Goal: Task Accomplishment & Management: Complete application form

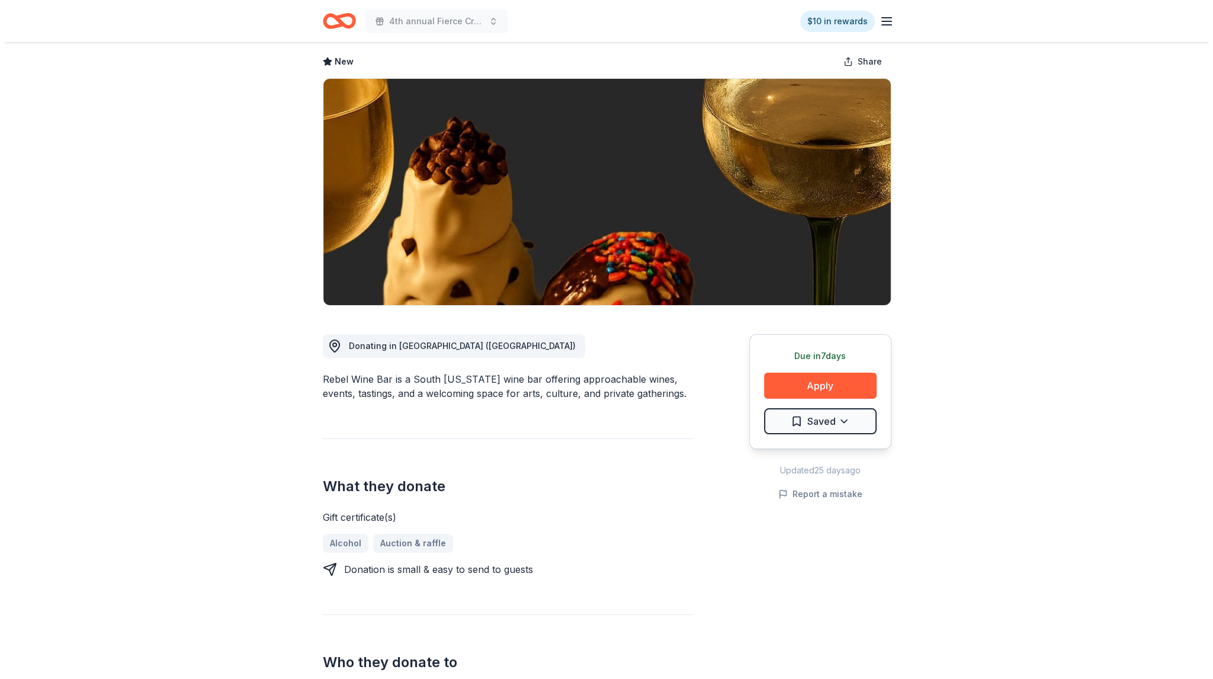
scroll to position [59, 0]
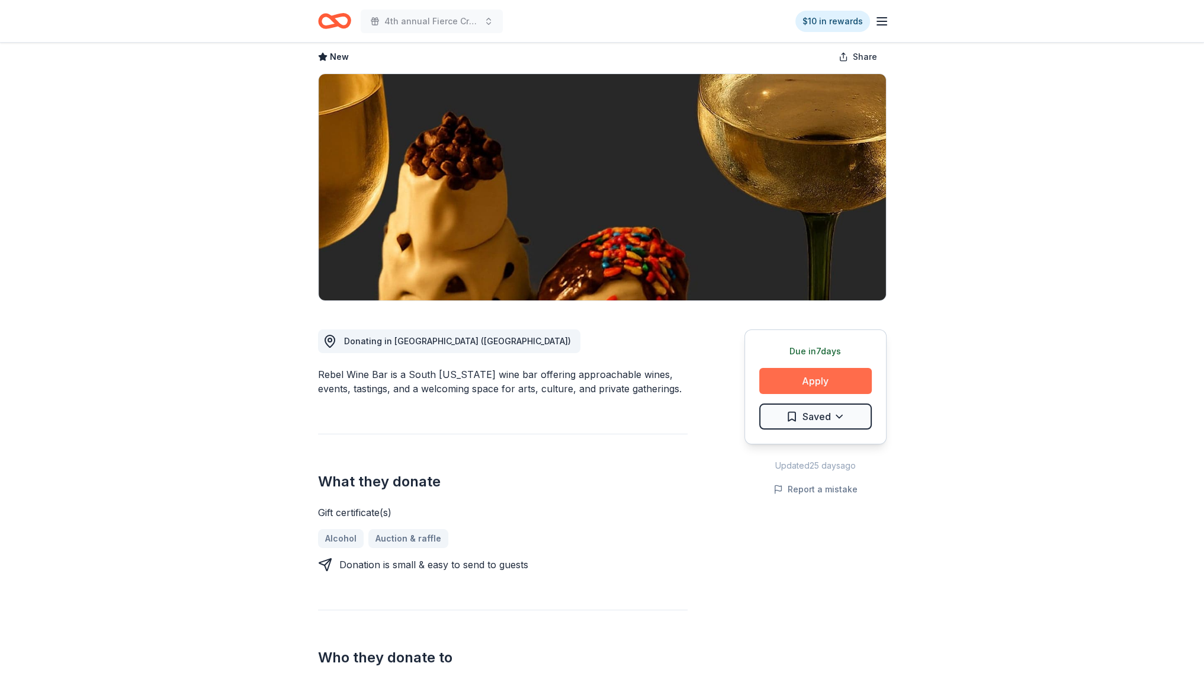
click at [781, 386] on button "Apply" at bounding box center [815, 381] width 113 height 26
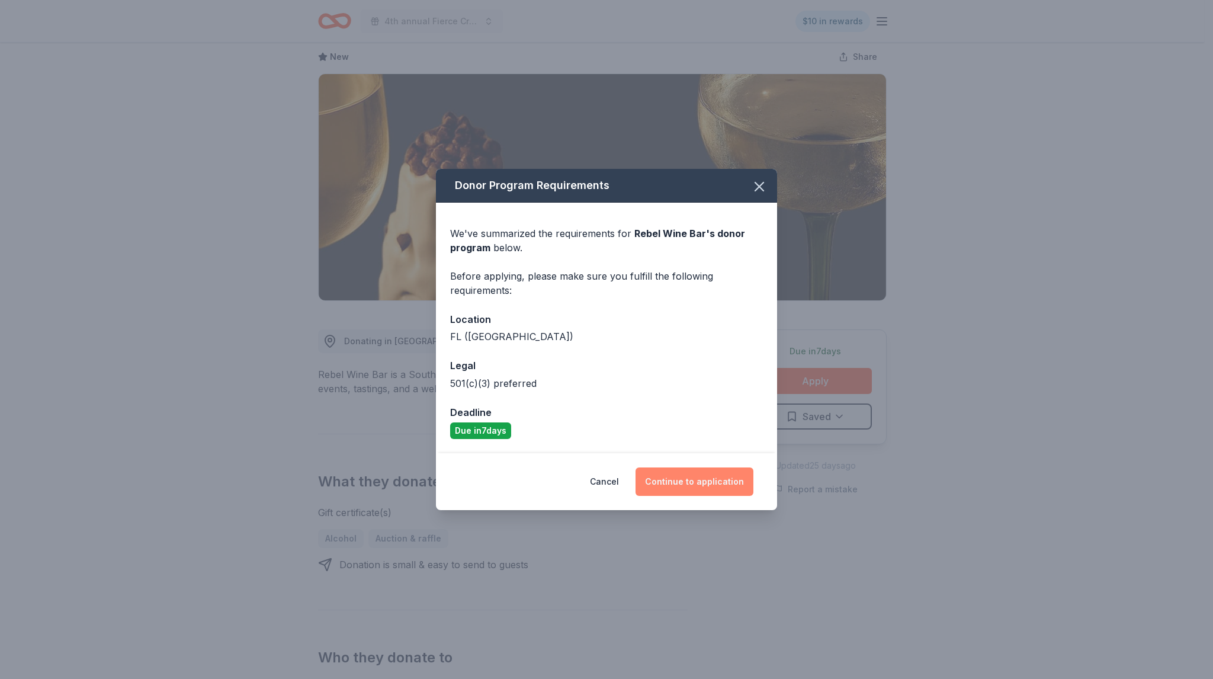
click at [665, 479] on button "Continue to application" at bounding box center [695, 481] width 118 height 28
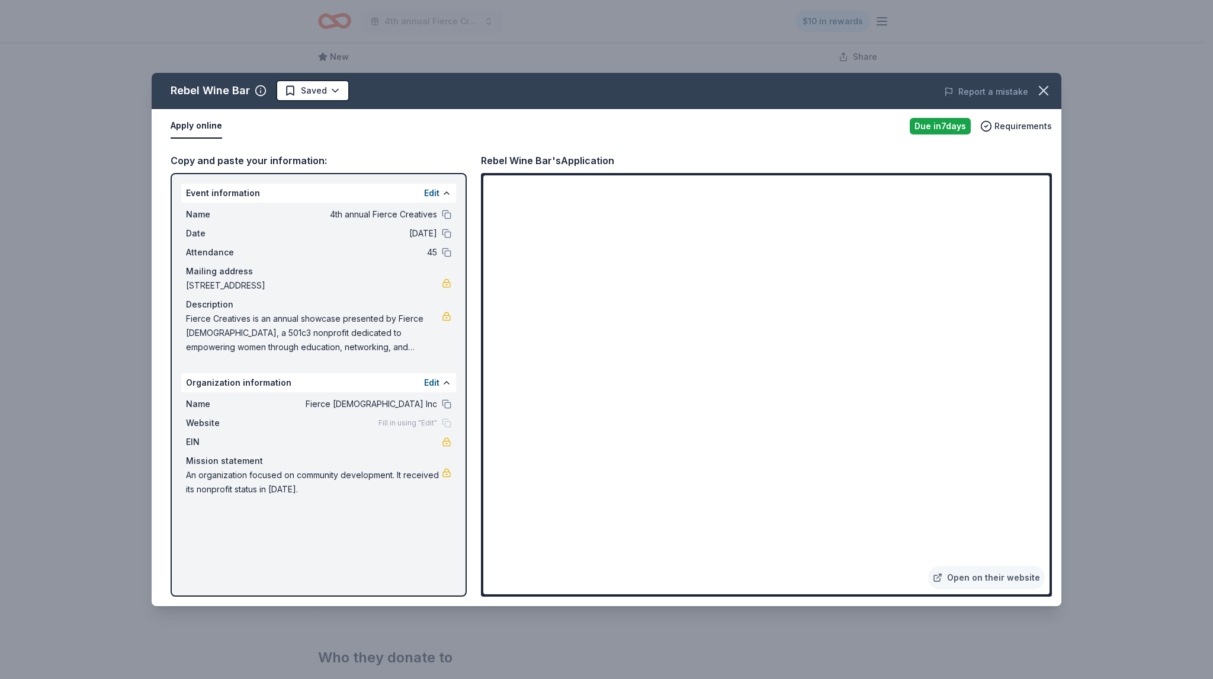
click at [1149, 358] on div "Rebel Wine Bar Saved Report a mistake Apply online Due in 7 days Requirements C…" at bounding box center [606, 339] width 1213 height 679
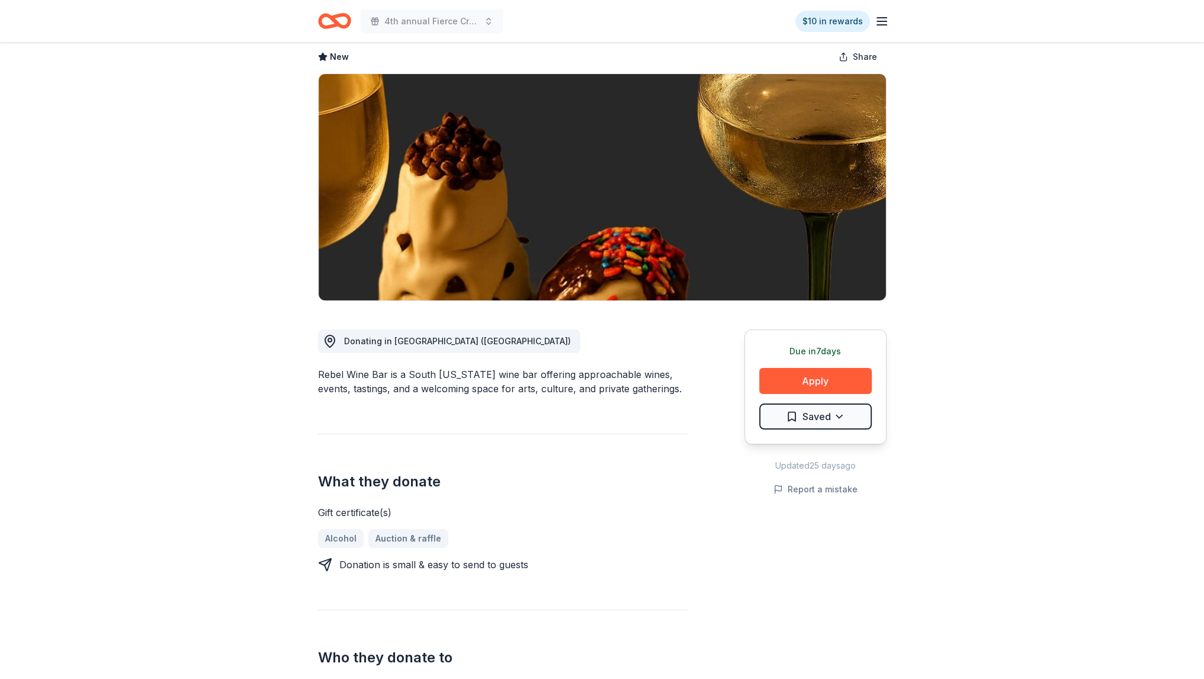
click at [851, 366] on div "Due in 7 days Apply Saved" at bounding box center [816, 386] width 142 height 115
click at [838, 377] on button "Apply" at bounding box center [815, 381] width 113 height 26
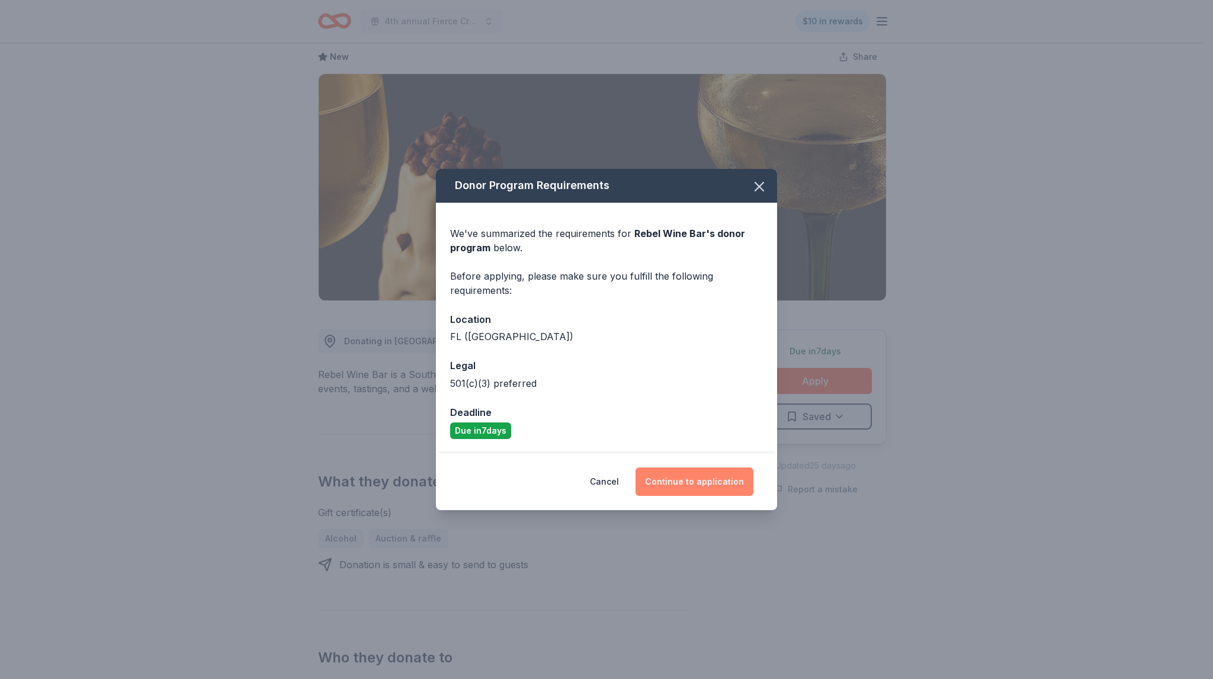
click at [753, 482] on button "Continue to application" at bounding box center [695, 481] width 118 height 28
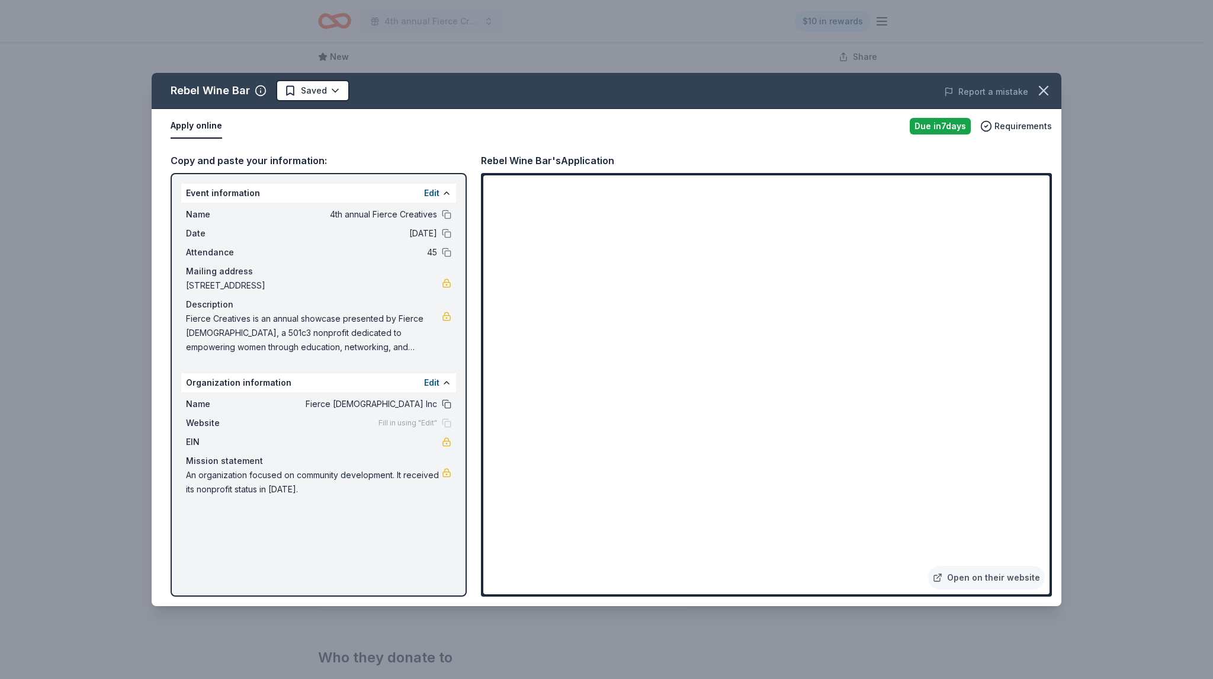
click at [447, 399] on button at bounding box center [446, 403] width 9 height 9
click at [1043, 98] on icon "button" at bounding box center [1043, 90] width 17 height 17
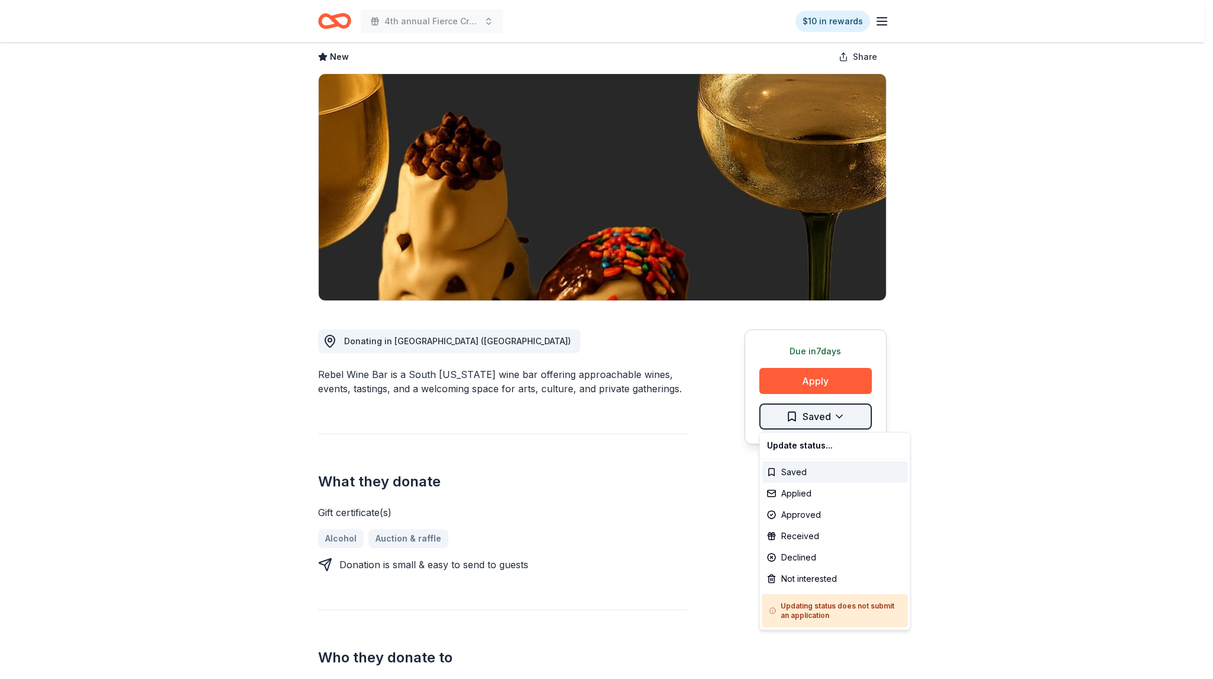
click at [841, 408] on html "4th annual Fierce Creatives $10 in rewards Due in 7 days Share Rebel Wine Bar N…" at bounding box center [606, 280] width 1213 height 679
click at [825, 491] on div "Applied" at bounding box center [835, 493] width 146 height 21
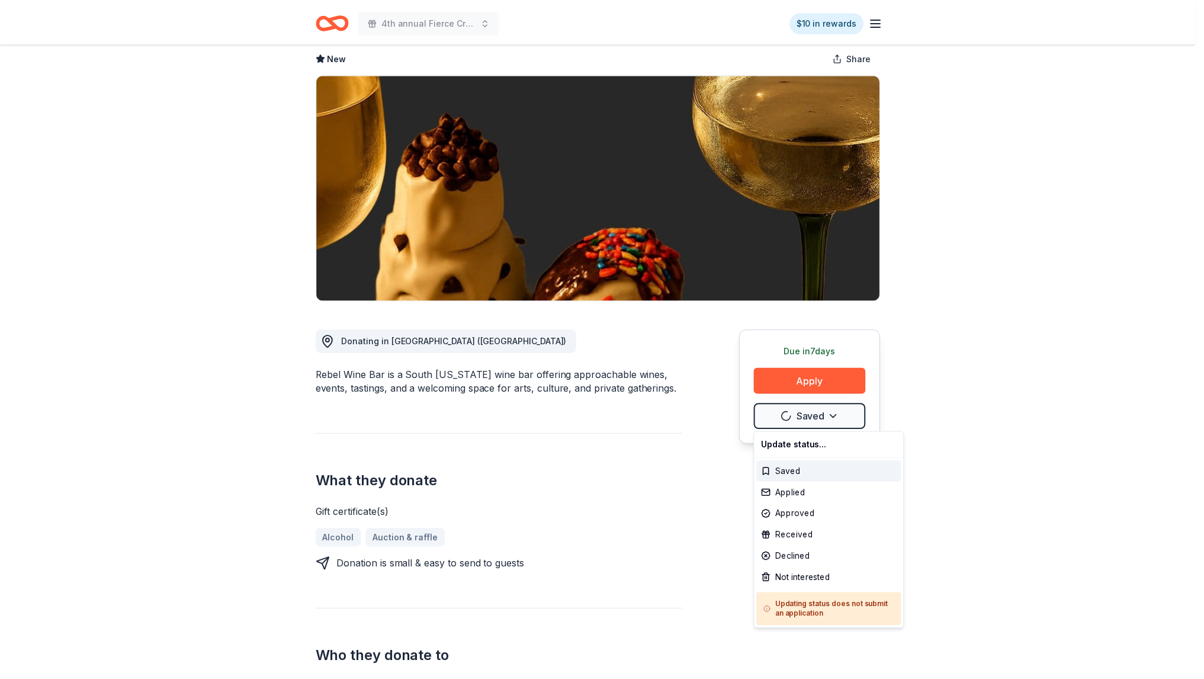
scroll to position [0, 0]
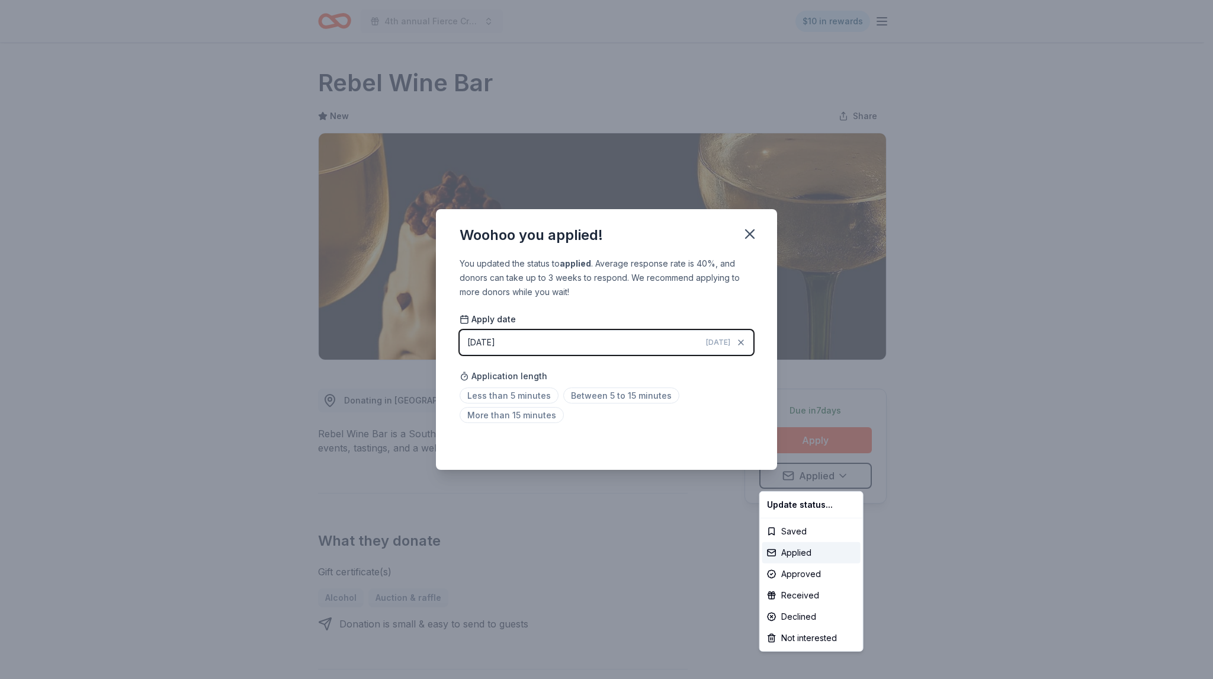
click at [553, 394] on html "4th annual Fierce Creatives $10 in rewards Due in 7 days Share Rebel Wine Bar N…" at bounding box center [606, 339] width 1213 height 679
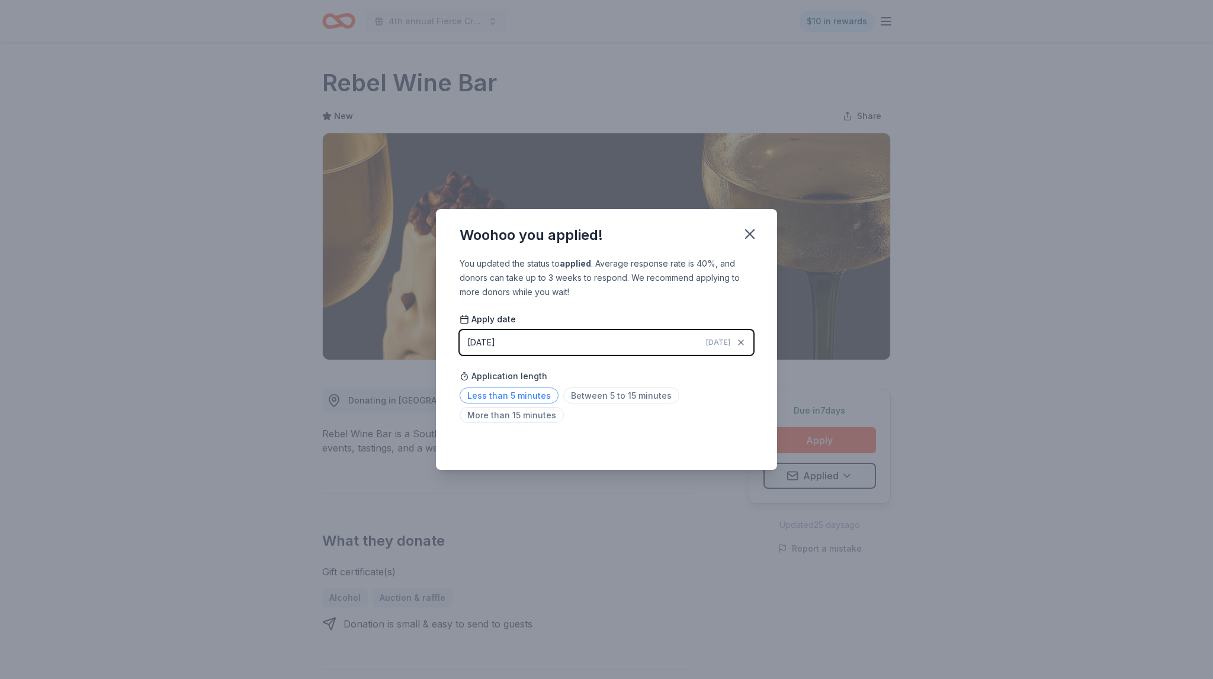
click at [544, 395] on span "Less than 5 minutes" at bounding box center [509, 395] width 99 height 16
click at [749, 243] on button "button" at bounding box center [750, 234] width 26 height 26
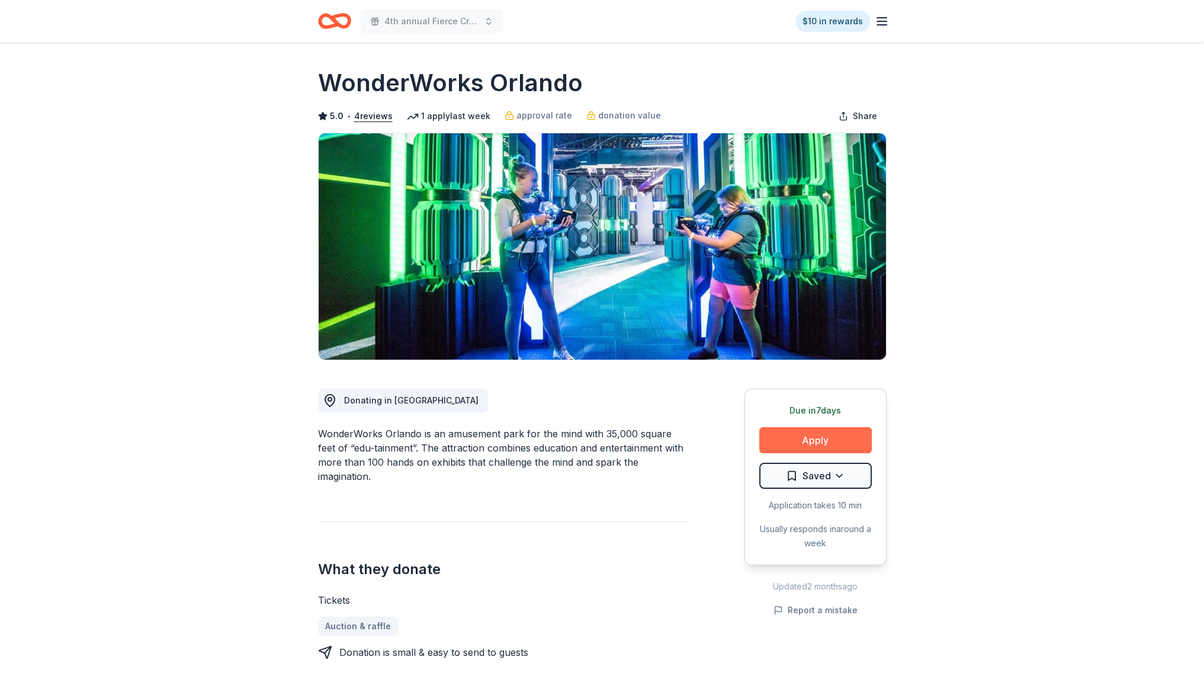
click at [796, 428] on button "Apply" at bounding box center [815, 440] width 113 height 26
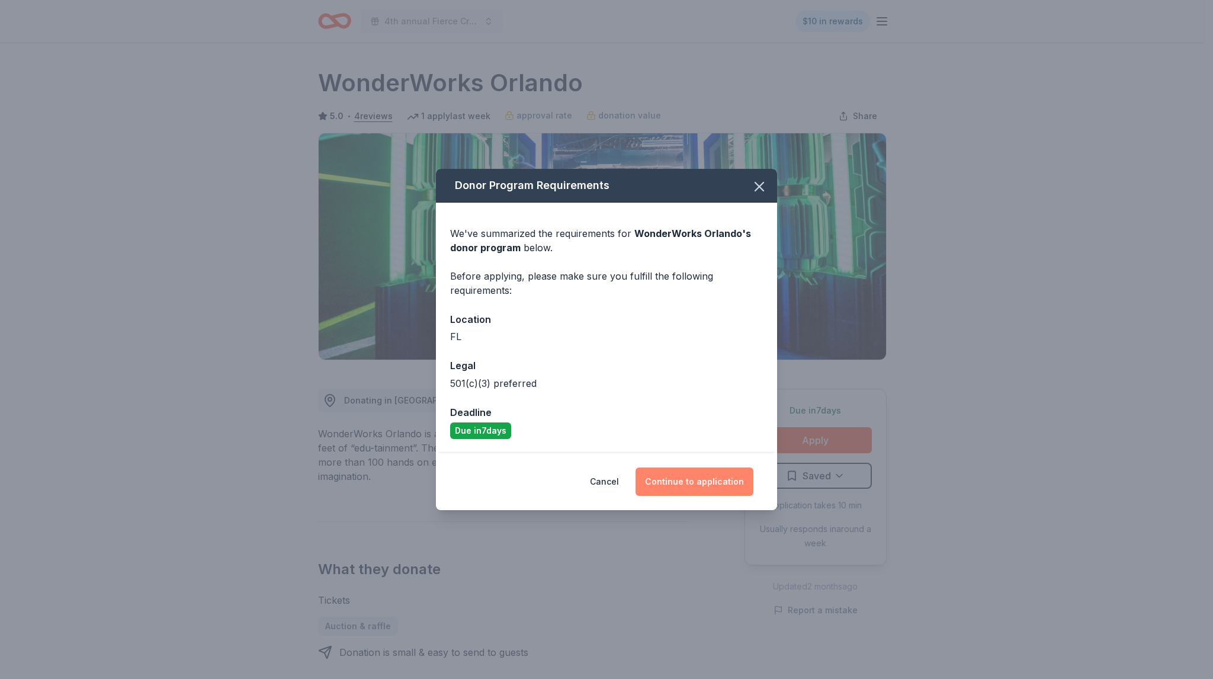
click at [700, 474] on button "Continue to application" at bounding box center [695, 481] width 118 height 28
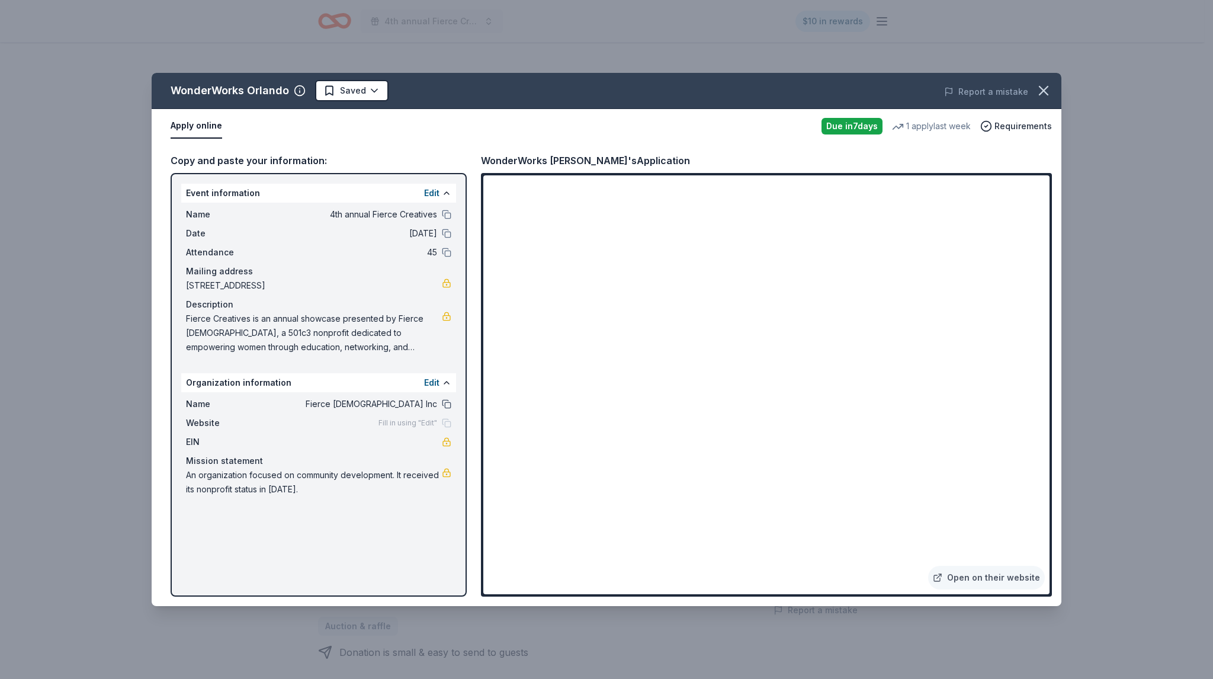
click at [448, 403] on button at bounding box center [446, 403] width 9 height 9
click at [1099, 406] on div "WonderWorks Orlando Saved Report a mistake Apply online Due [DATE] 1 apply last…" at bounding box center [606, 339] width 1213 height 679
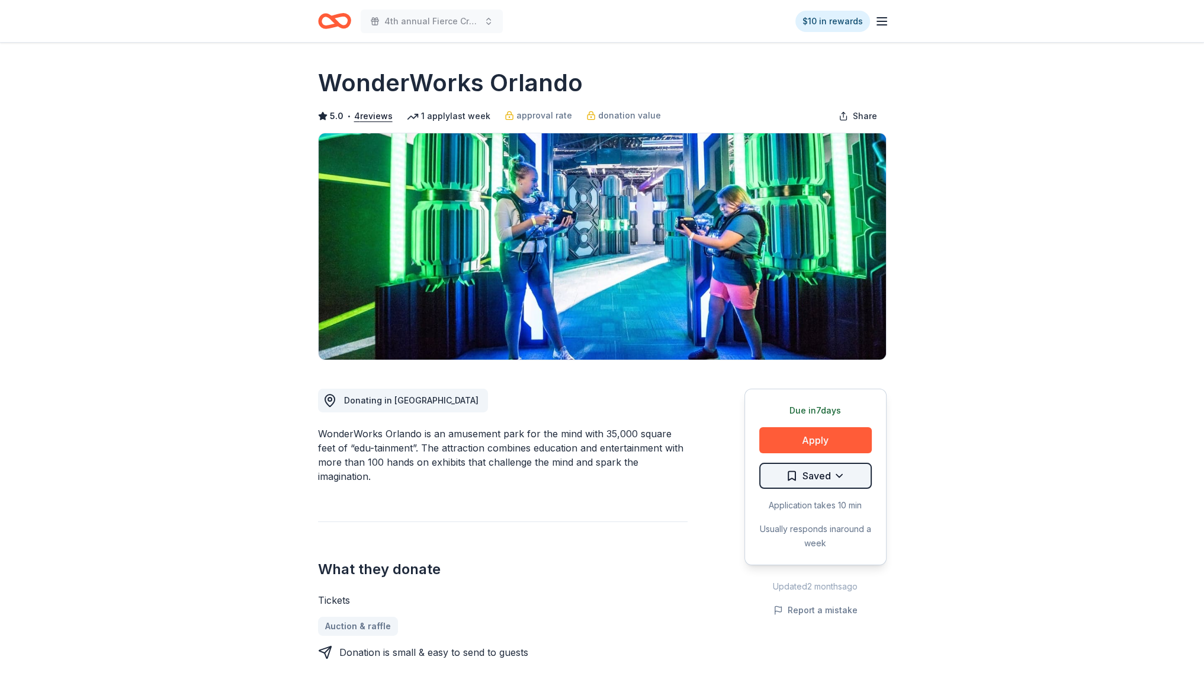
click at [854, 472] on html "4th annual Fierce Creatives $10 in rewards Due [DATE] Share WonderWorks Orlando…" at bounding box center [602, 339] width 1204 height 679
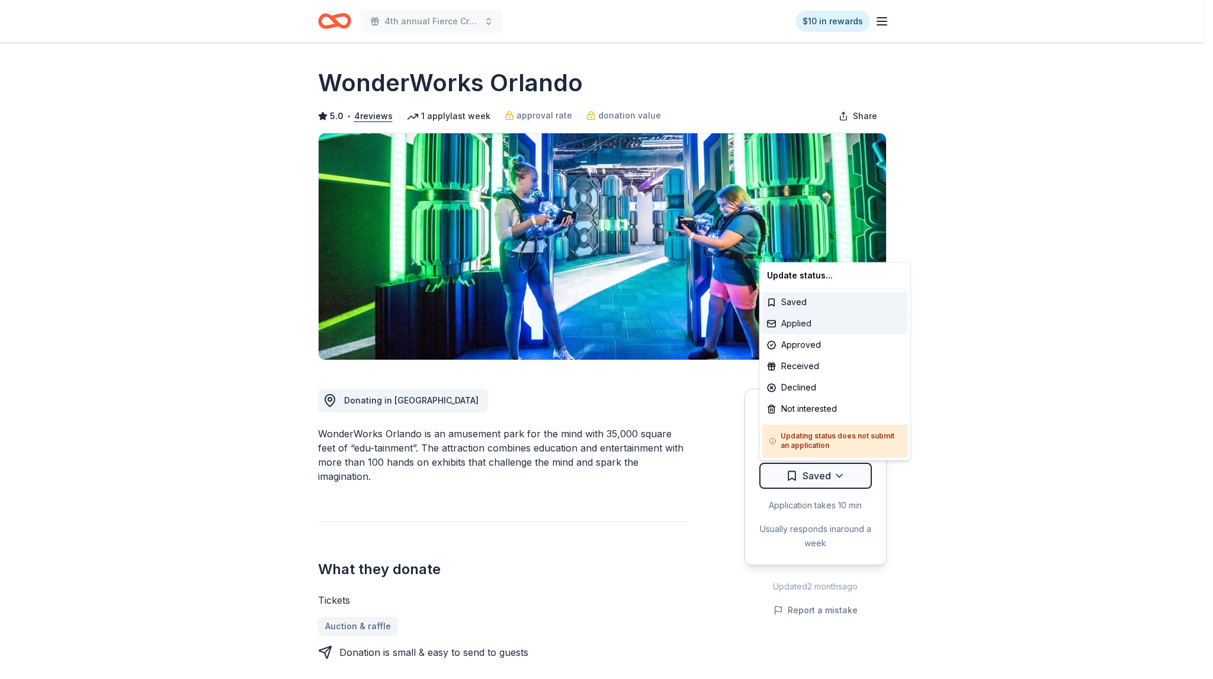
click at [815, 323] on div "Applied" at bounding box center [835, 323] width 146 height 21
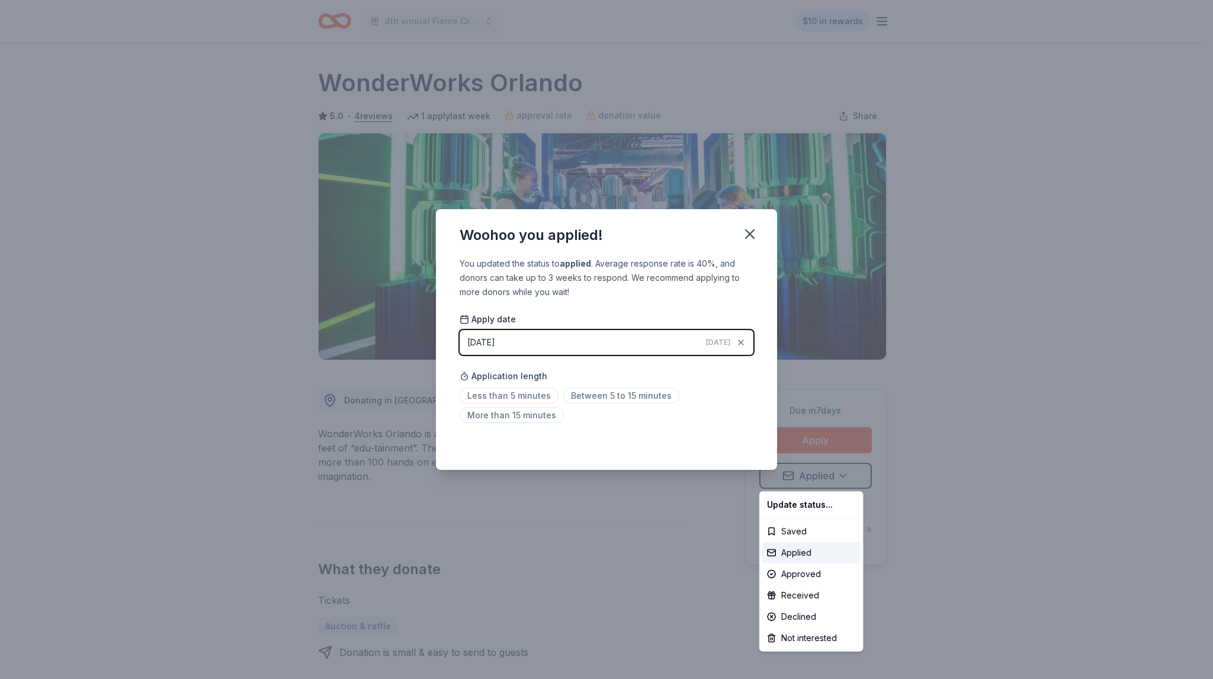
click at [743, 238] on html "4th annual Fierce Creatives $10 in rewards Due in 7 days Share WonderWorks Orla…" at bounding box center [606, 339] width 1213 height 679
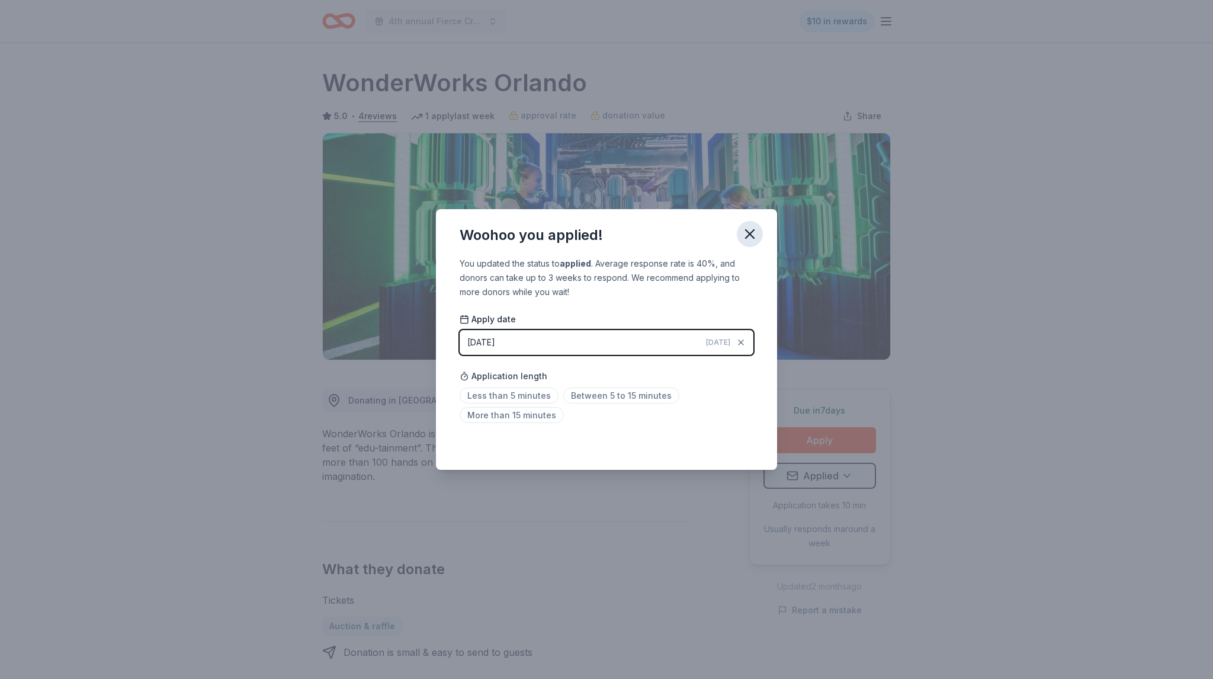
click at [745, 236] on icon "button" at bounding box center [750, 234] width 17 height 17
